Goal: Task Accomplishment & Management: Use online tool/utility

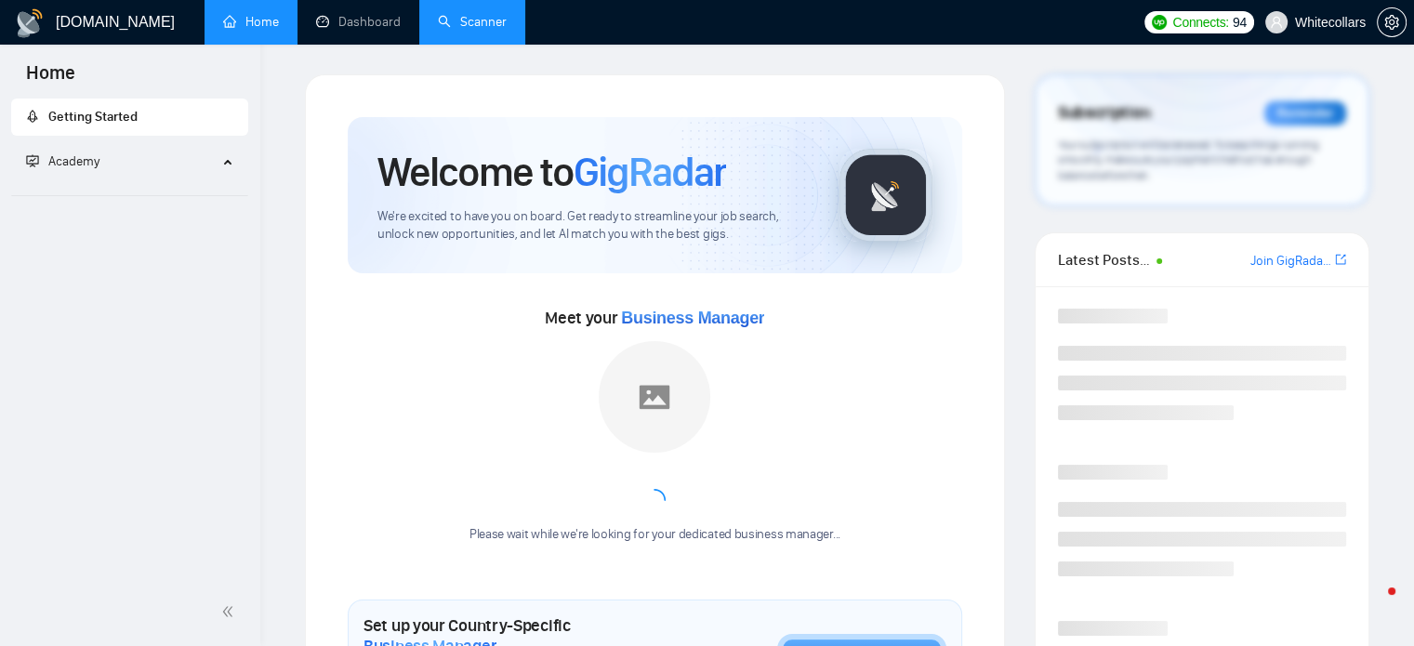
click at [476, 29] on link "Scanner" at bounding box center [472, 22] width 69 height 16
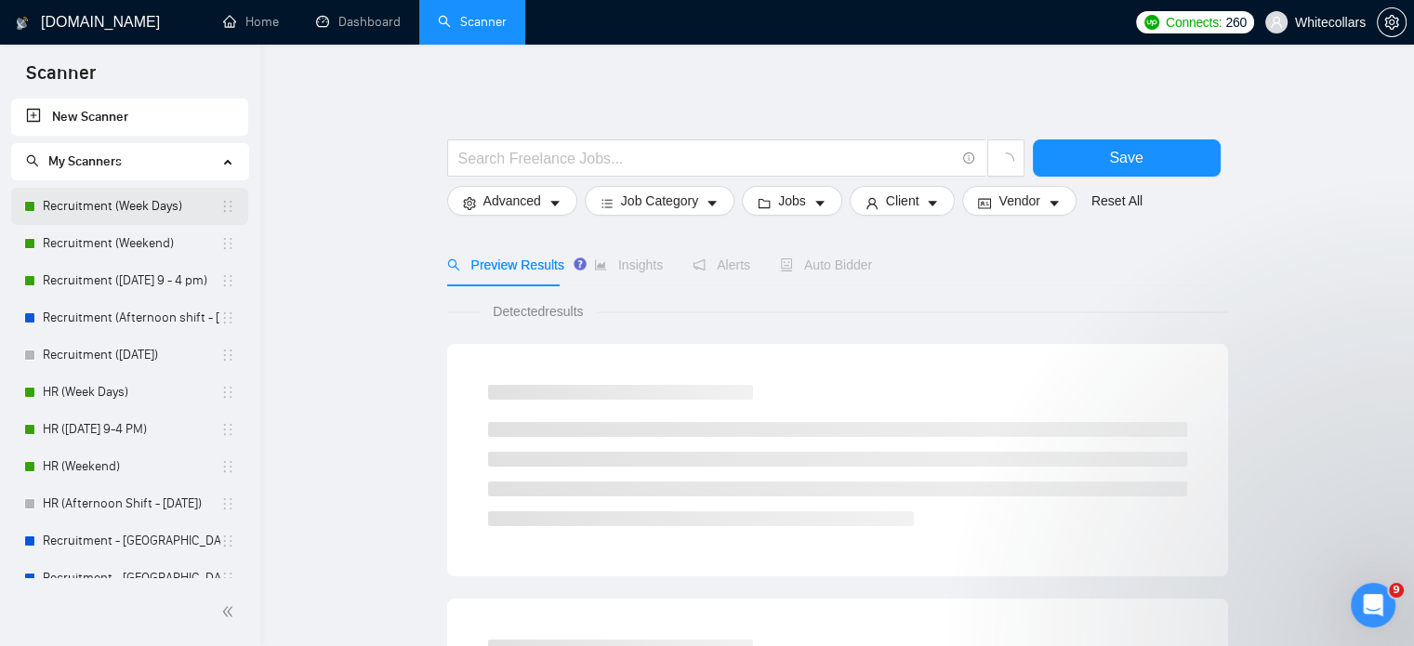
click at [159, 206] on link "Recruitment (Week Days)" at bounding box center [132, 206] width 178 height 37
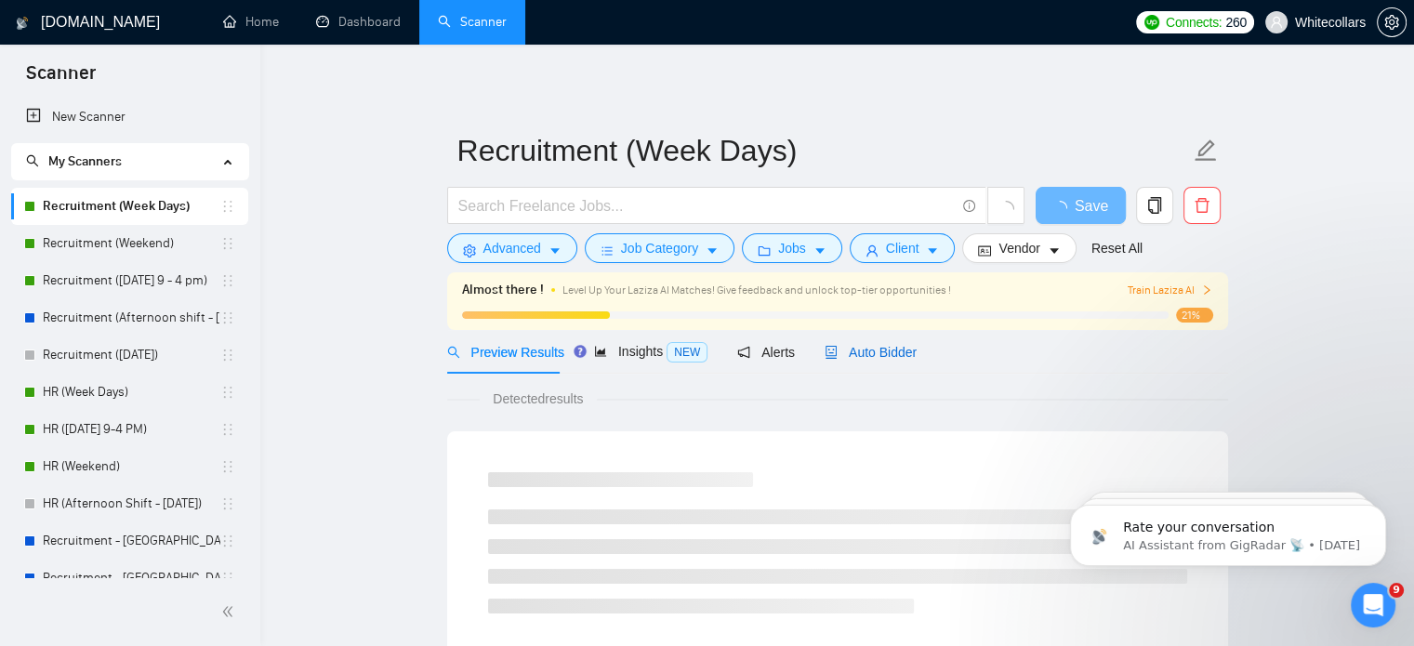
click at [900, 356] on span "Auto Bidder" at bounding box center [871, 352] width 92 height 15
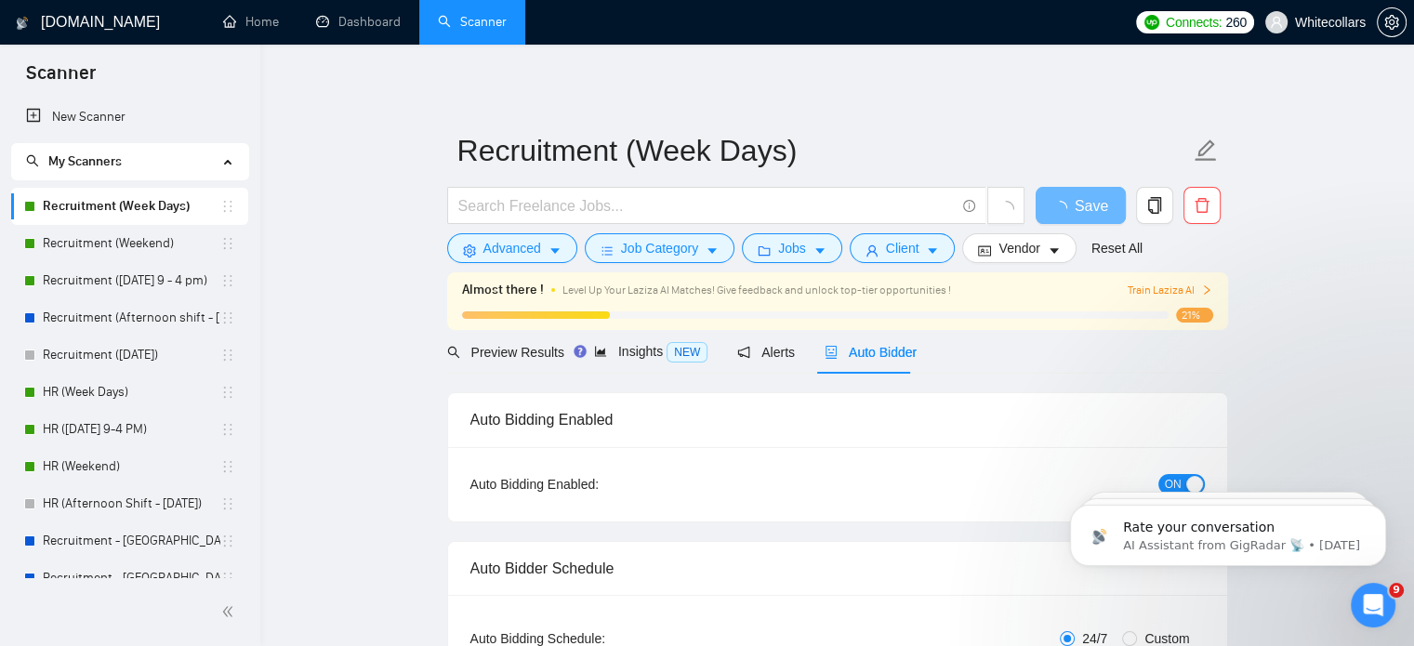
radio input "false"
radio input "true"
checkbox input "true"
click at [887, 356] on span "Auto Bidder" at bounding box center [887, 352] width 92 height 15
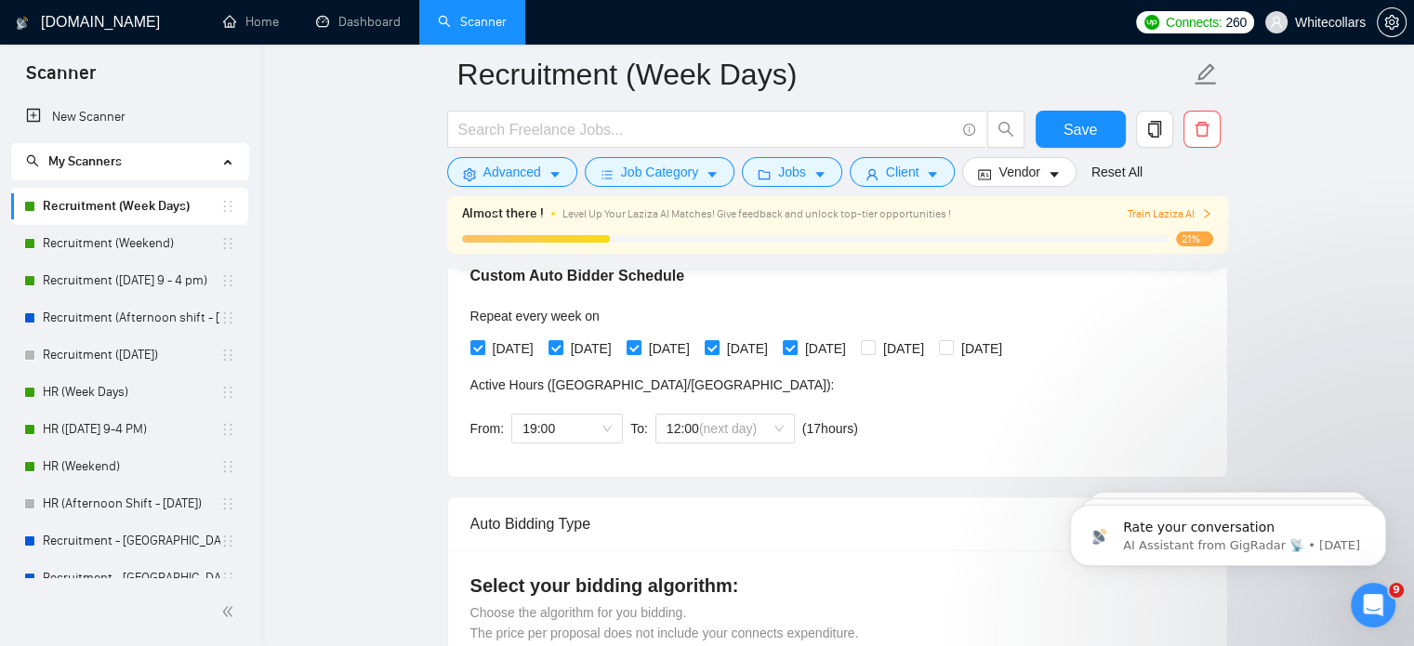
scroll to position [450, 0]
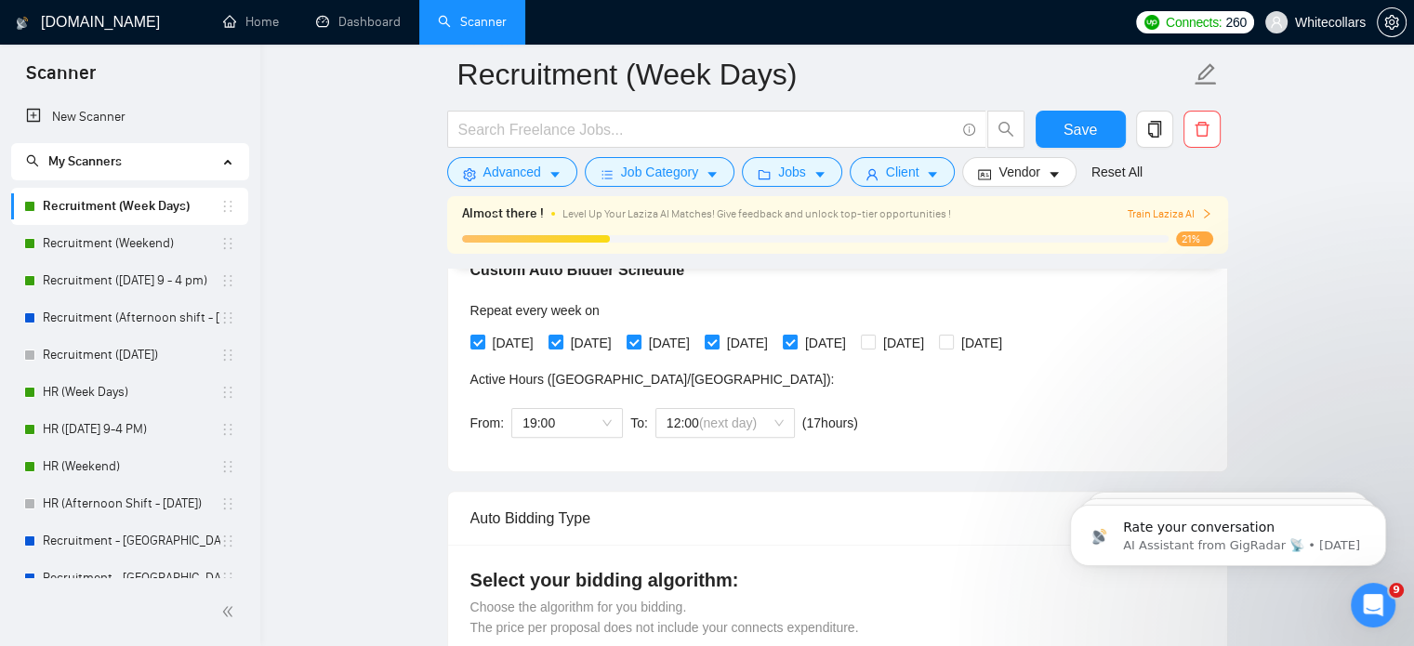
click at [495, 423] on span "From:" at bounding box center [487, 423] width 34 height 15
click at [557, 425] on span "19:00" at bounding box center [566, 423] width 89 height 28
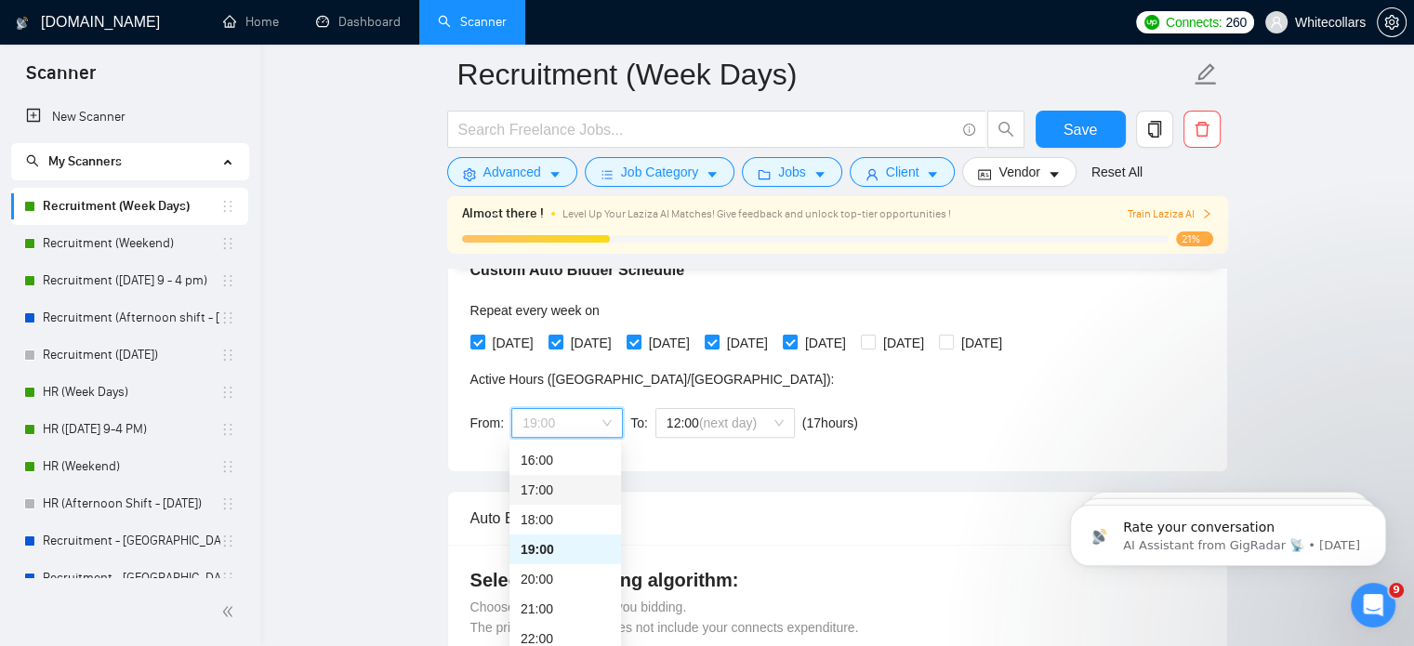
scroll to position [476, 0]
click at [554, 574] on div "20:00" at bounding box center [565, 577] width 89 height 20
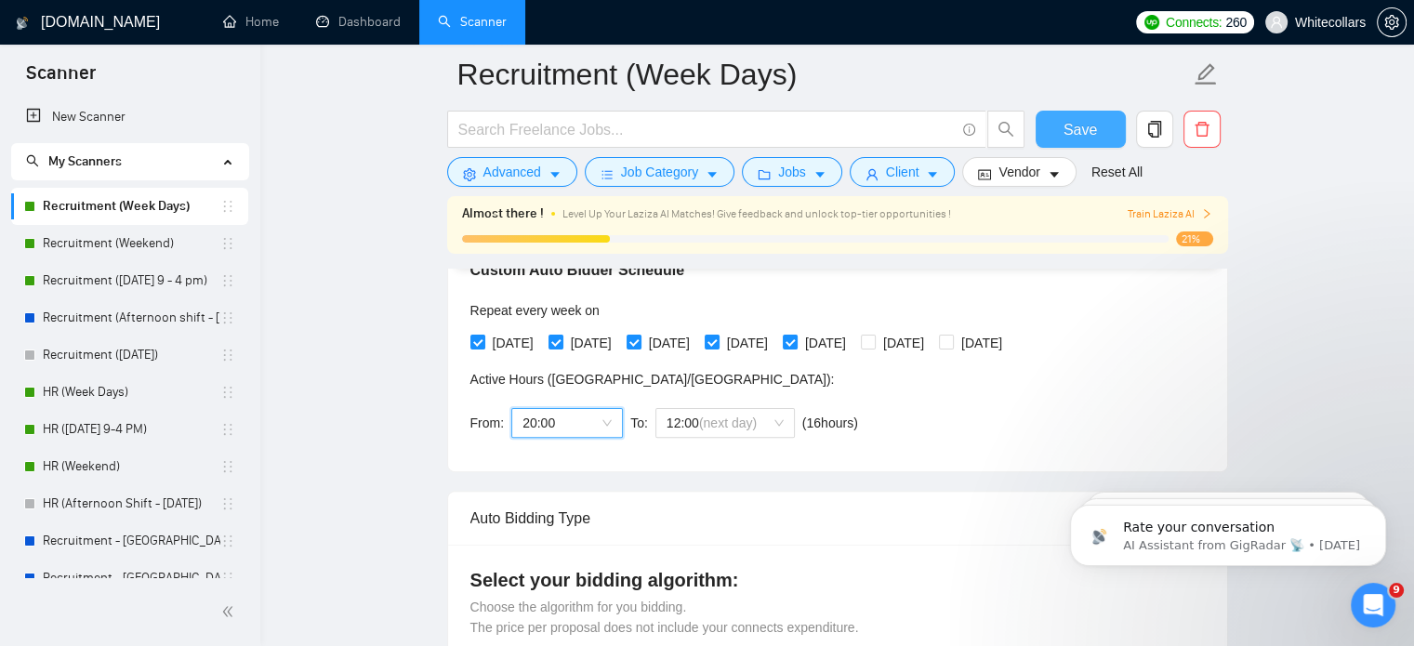
click at [1088, 124] on span "Save" at bounding box center [1080, 129] width 33 height 23
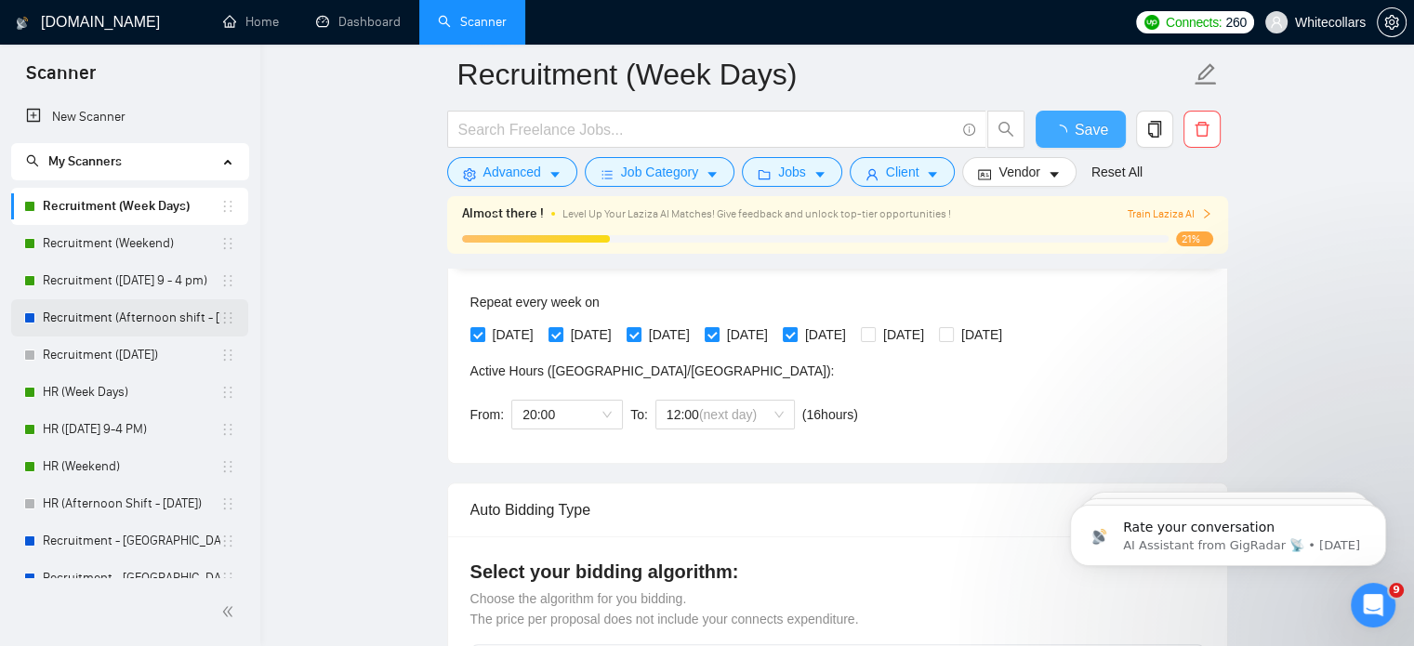
checkbox input "true"
